Goal: Information Seeking & Learning: Learn about a topic

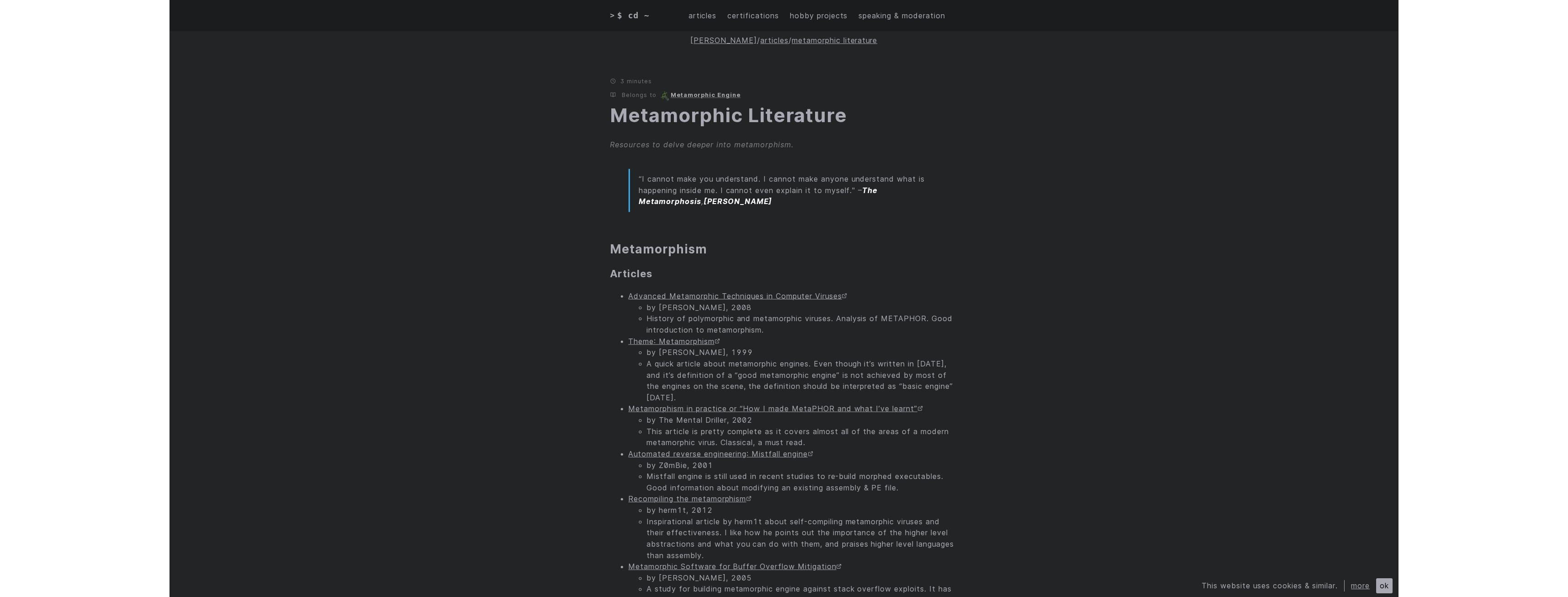
scroll to position [335, 0]
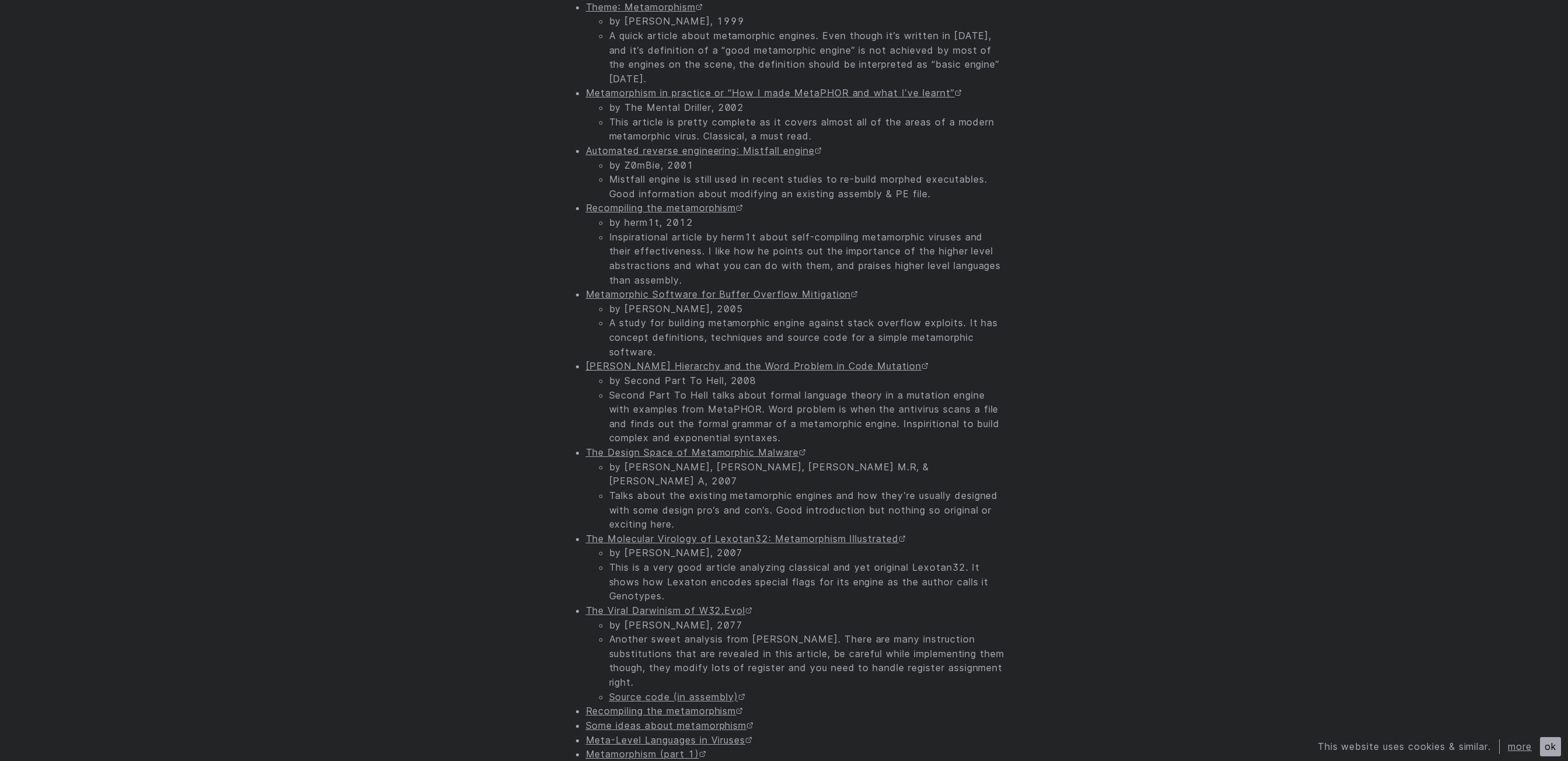
click at [768, 414] on li "Second Part To Hell talks about formal language theory in a mutation engine wit…" at bounding box center [808, 417] width 396 height 58
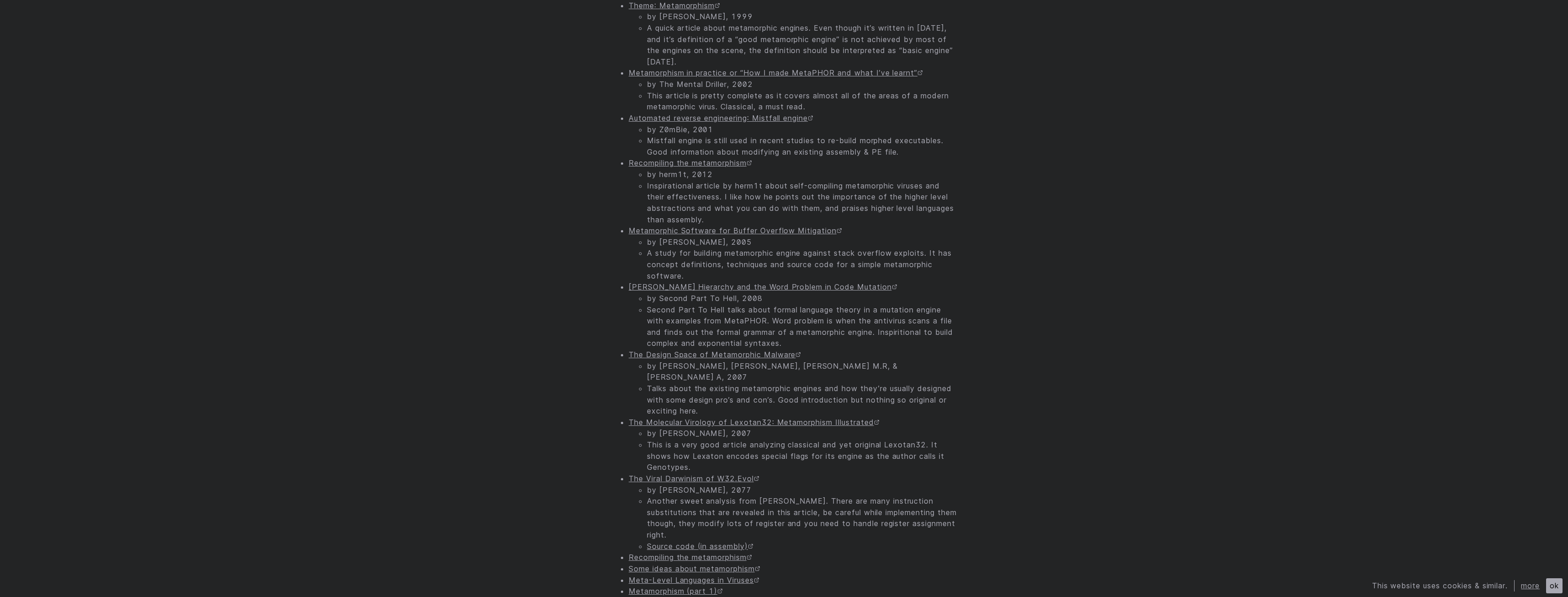
drag, startPoint x: 802, startPoint y: 325, endPoint x: 933, endPoint y: 338, distance: 131.6
click at [933, 338] on li "Second Part To Hell talks about formal language theory in a mutation engine wit…" at bounding box center [802, 327] width 310 height 45
drag, startPoint x: 909, startPoint y: 336, endPoint x: 895, endPoint y: 332, distance: 14.6
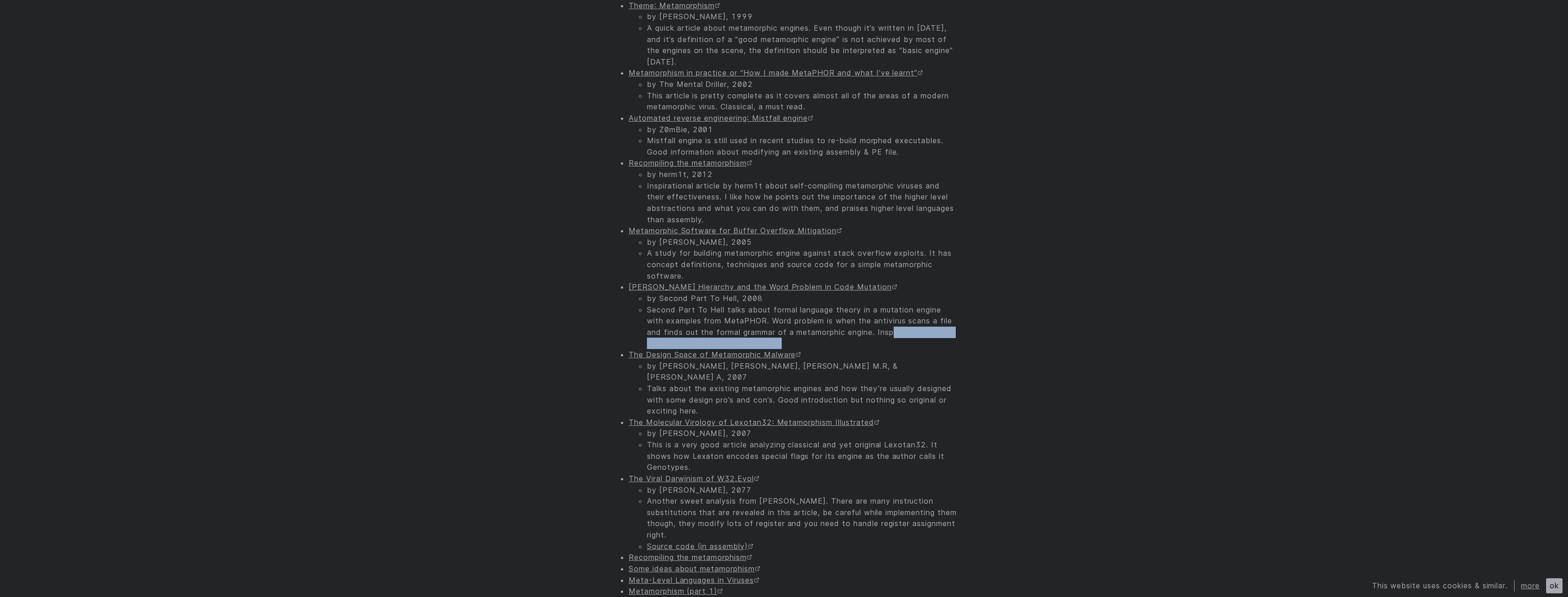
click at [895, 332] on li "Second Part To Hell talks about formal language theory in a mutation engine wit…" at bounding box center [802, 327] width 310 height 45
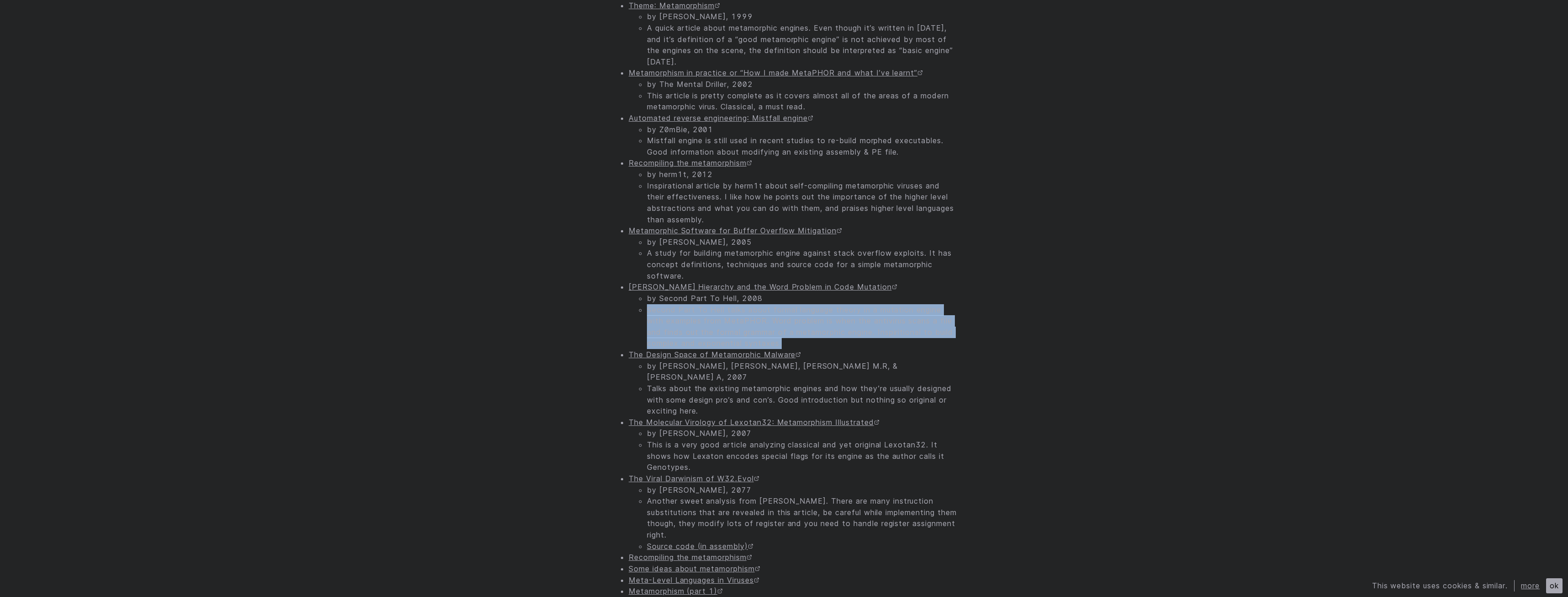
click at [895, 332] on li "Second Part To Hell talks about formal language theory in a mutation engine wit…" at bounding box center [802, 327] width 310 height 45
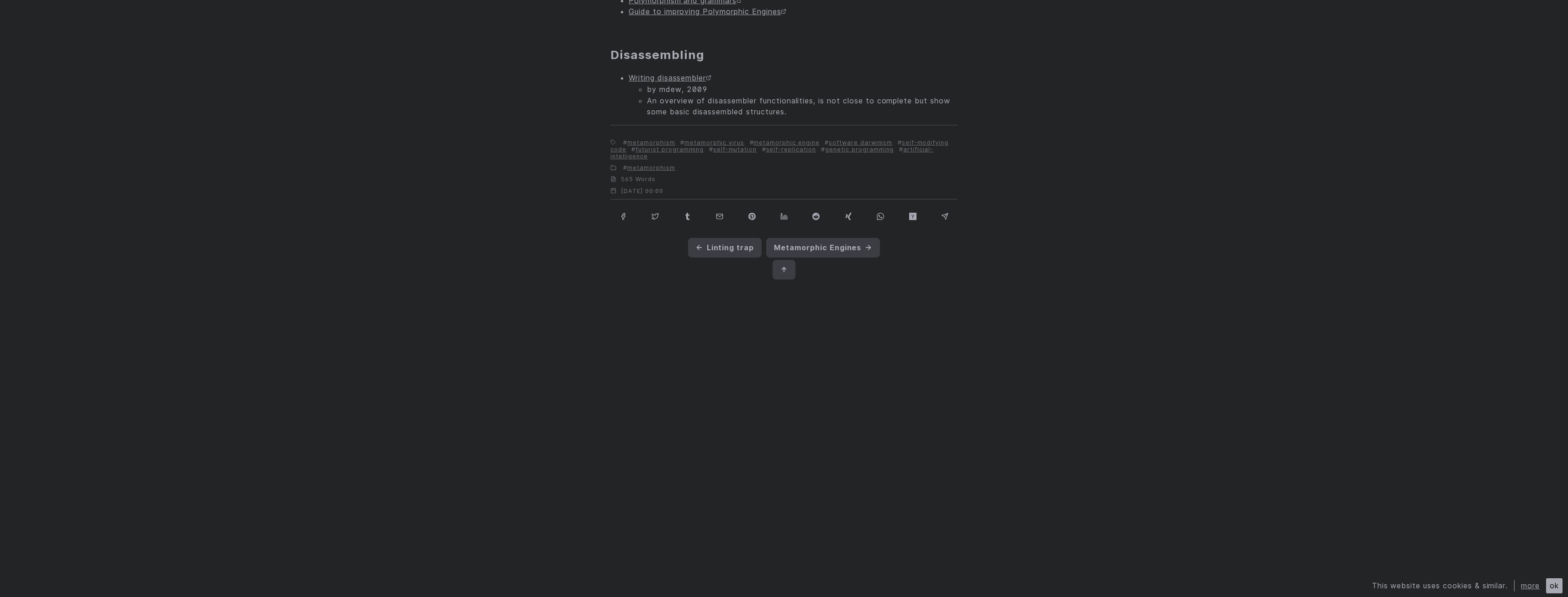
scroll to position [1407, 0]
